Goal: Information Seeking & Learning: Learn about a topic

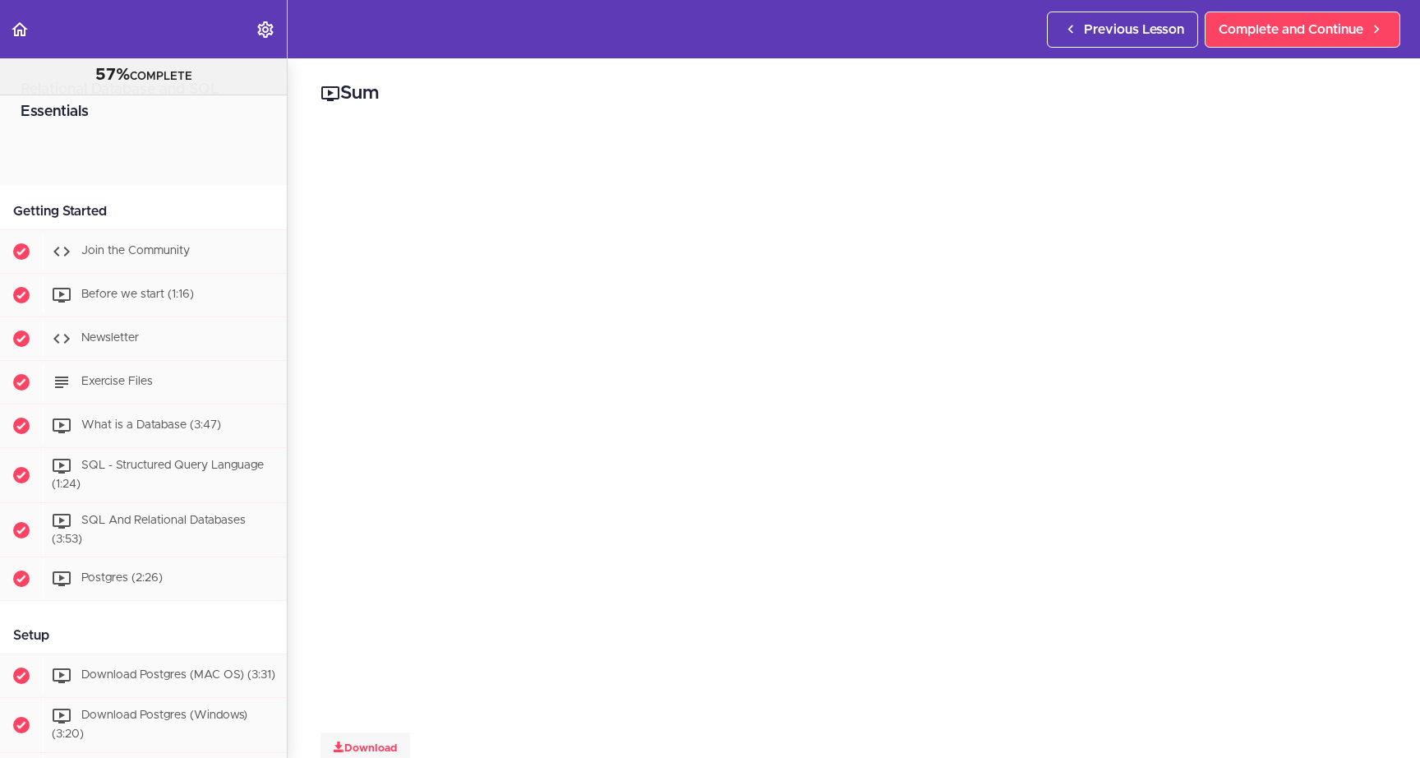
scroll to position [2086, 0]
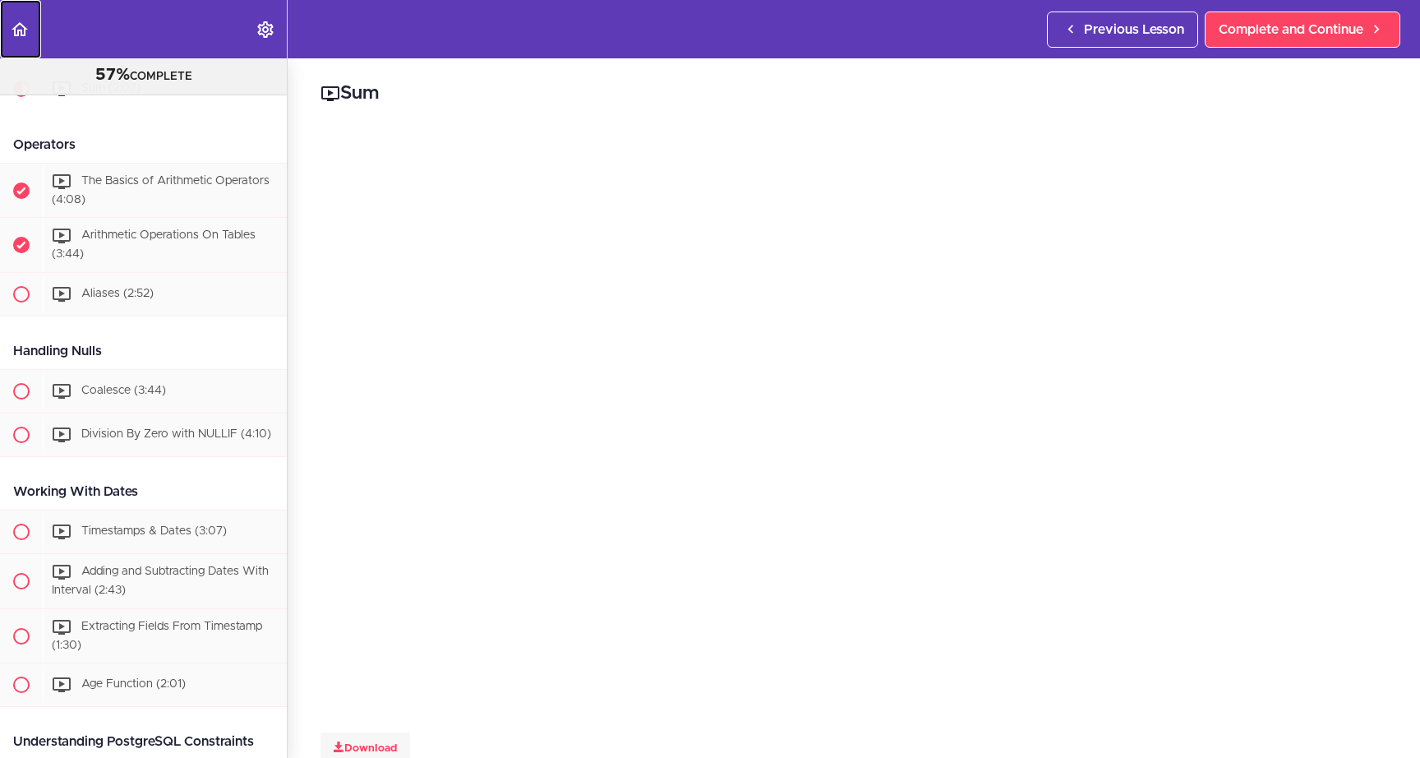
click at [12, 25] on icon "Back to course curriculum" at bounding box center [20, 30] width 20 height 20
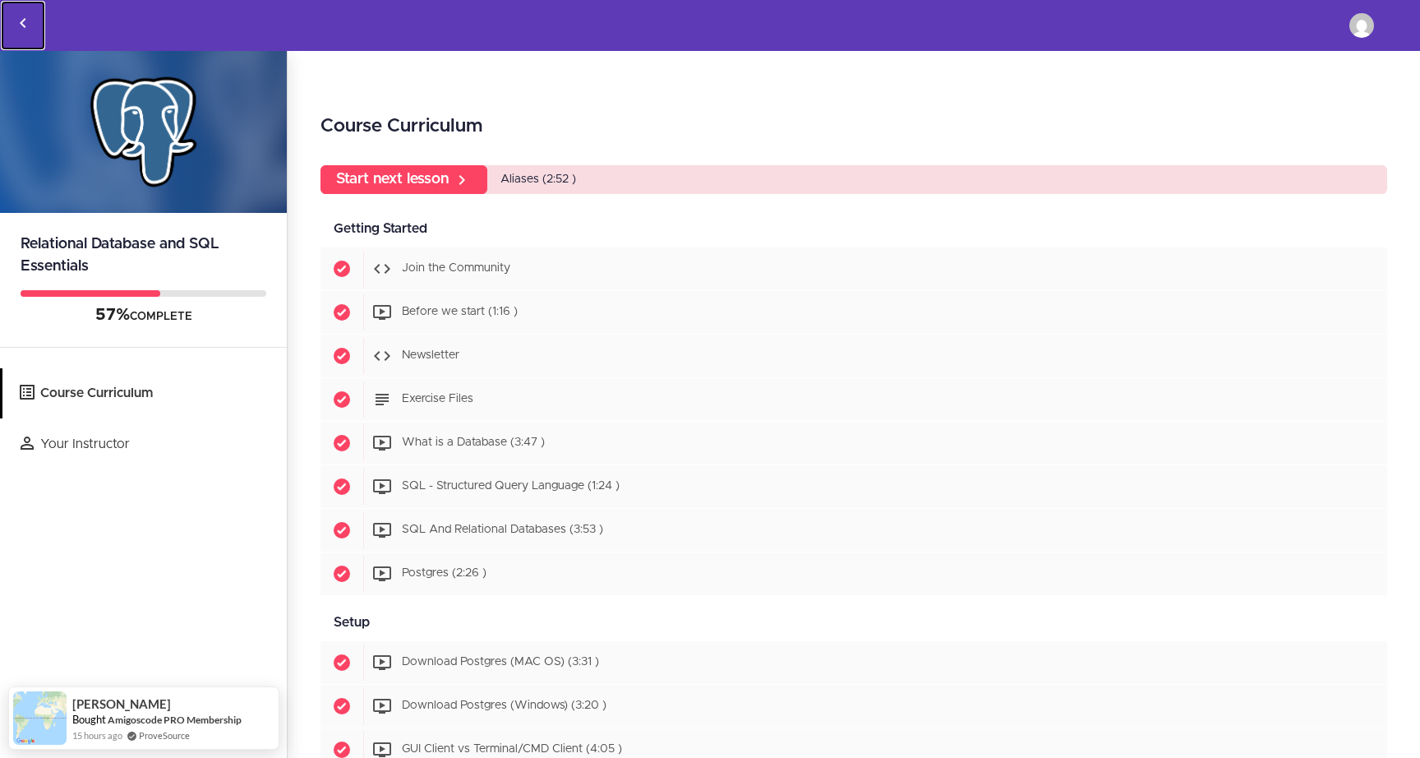
click at [28, 25] on icon "Back to courses" at bounding box center [23, 23] width 20 height 20
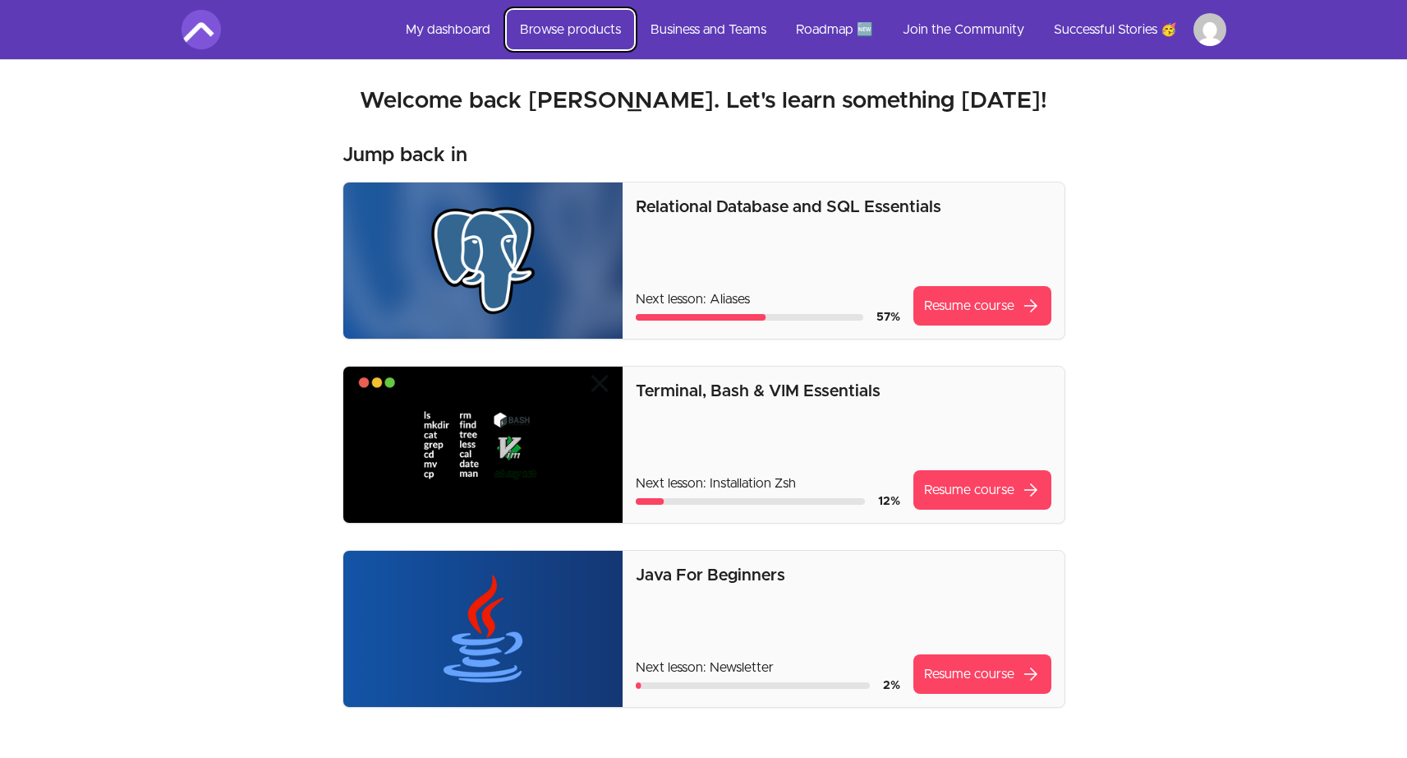
click at [544, 25] on link "Browse products" at bounding box center [570, 29] width 127 height 39
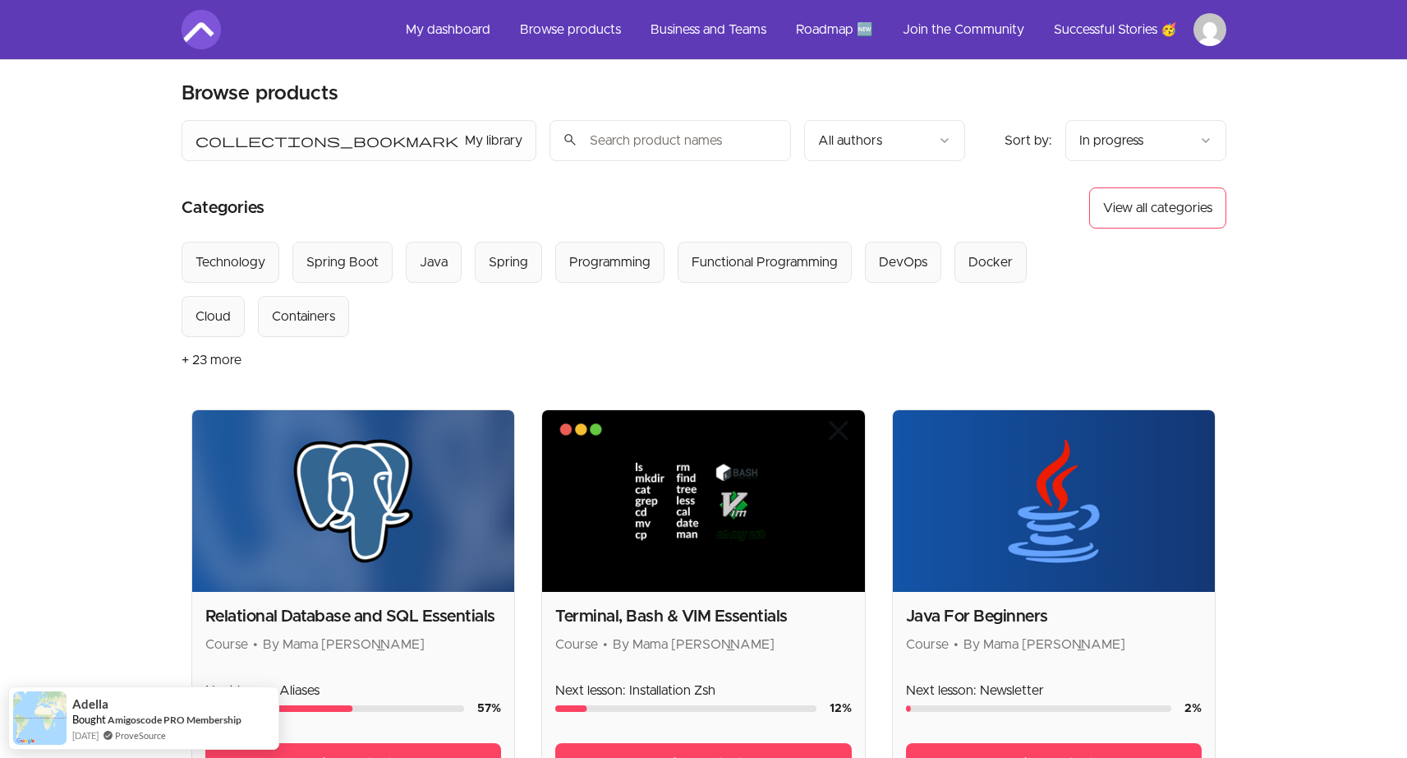
scroll to position [7, 0]
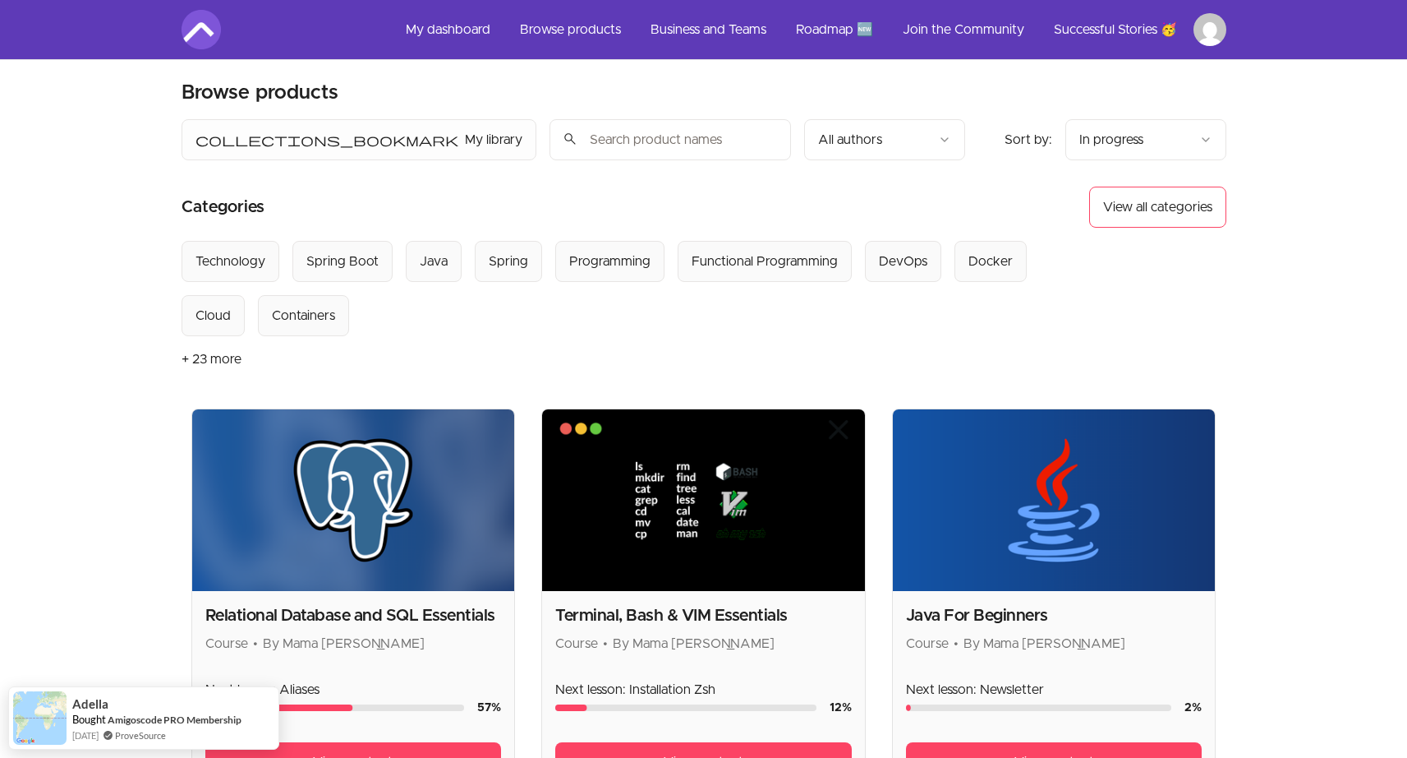
click at [550, 145] on input "search" at bounding box center [671, 139] width 242 height 41
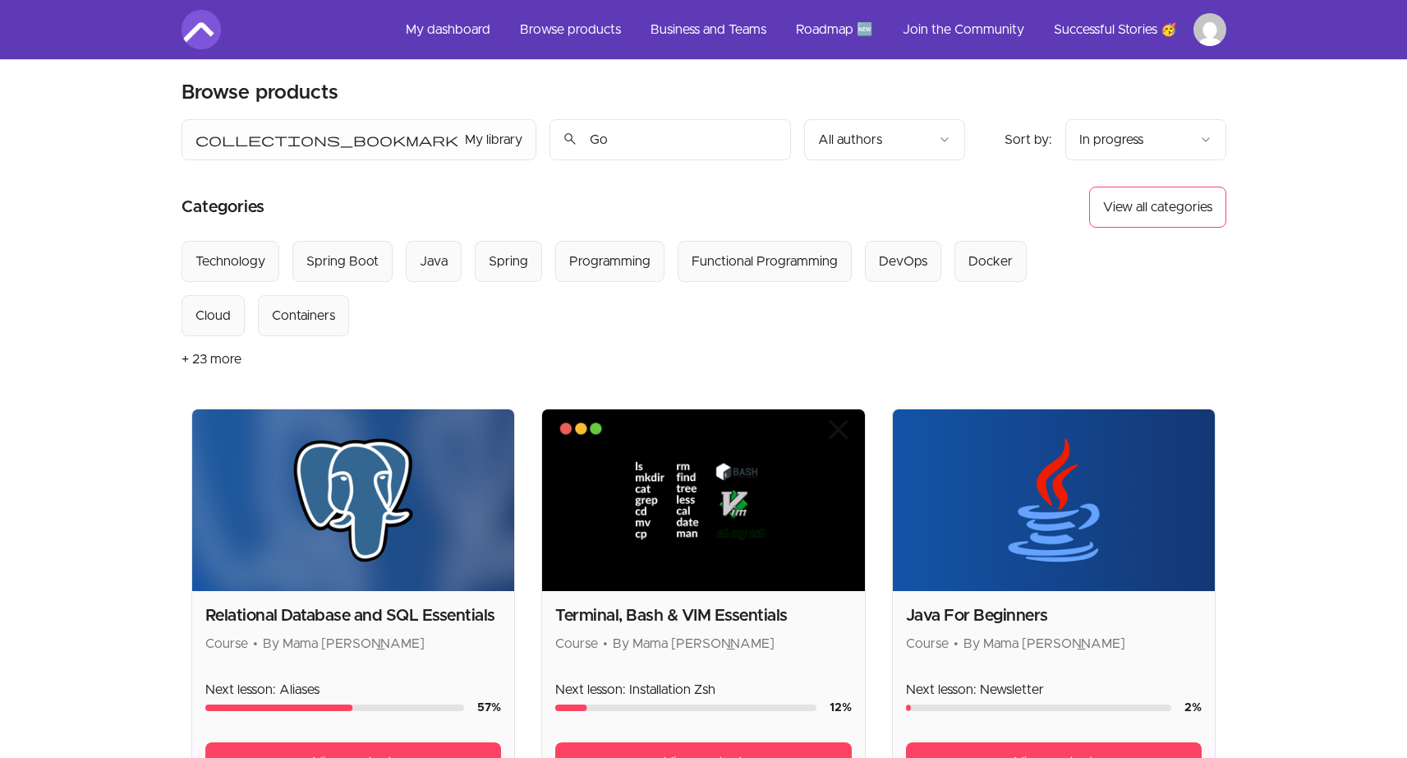
type input "Go"
